Goal: Check status: Check status

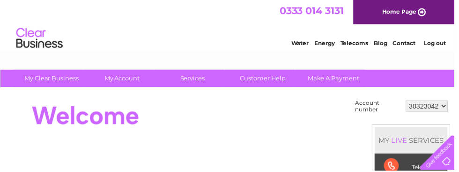
drag, startPoint x: 259, startPoint y: 16, endPoint x: 177, endPoint y: 23, distance: 81.9
click at [177, 23] on div "0333 014 3131 Home Page" at bounding box center [229, 12] width 459 height 24
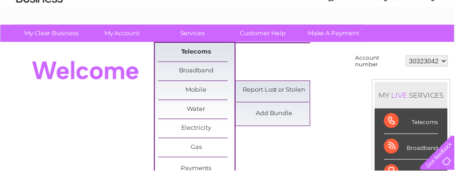
scroll to position [68, 0]
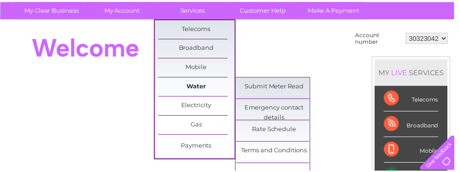
click at [198, 84] on link "Water" at bounding box center [198, 87] width 77 height 19
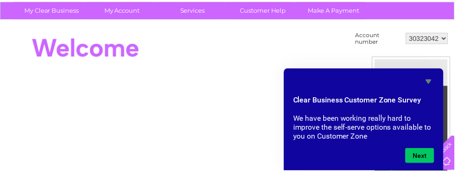
click at [438, 78] on div "Clear Business Customer Zone Survey We have been working really hard to improve…" at bounding box center [367, 120] width 161 height 103
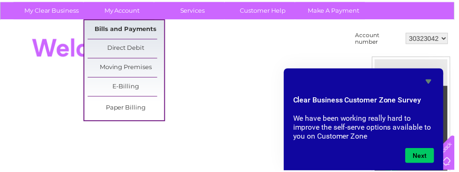
click at [100, 27] on link "Bills and Payments" at bounding box center [127, 30] width 77 height 19
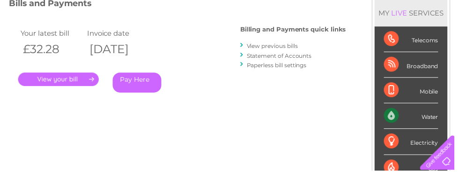
scroll to position [136, 0]
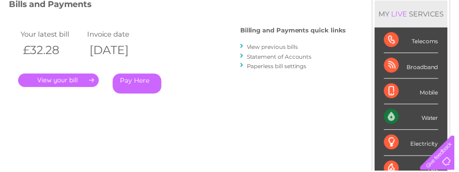
click at [59, 76] on link "." at bounding box center [59, 81] width 82 height 14
